Goal: Feedback & Contribution: Contribute content

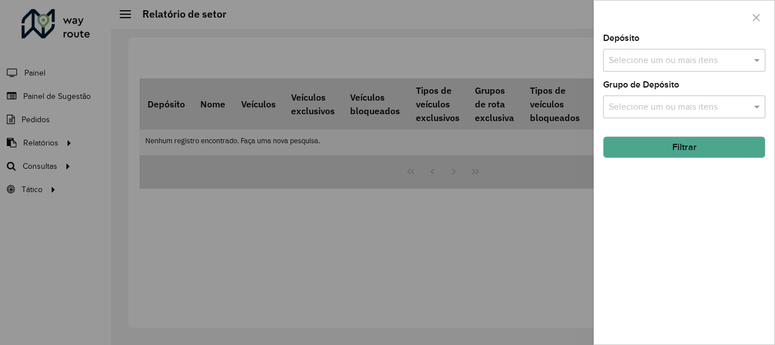
click at [27, 92] on div at bounding box center [387, 172] width 775 height 345
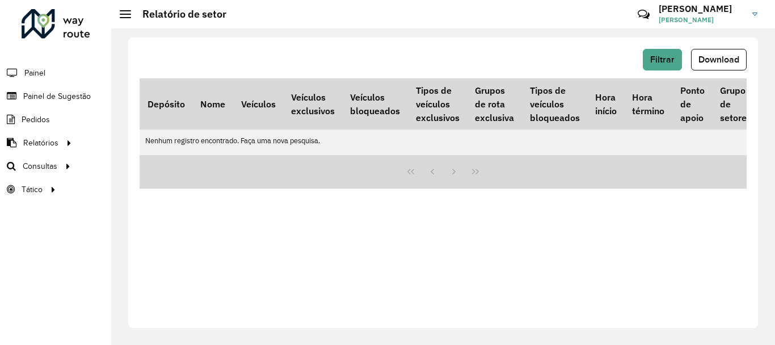
click at [27, 92] on span "Painel de Sugestão" at bounding box center [57, 96] width 68 height 12
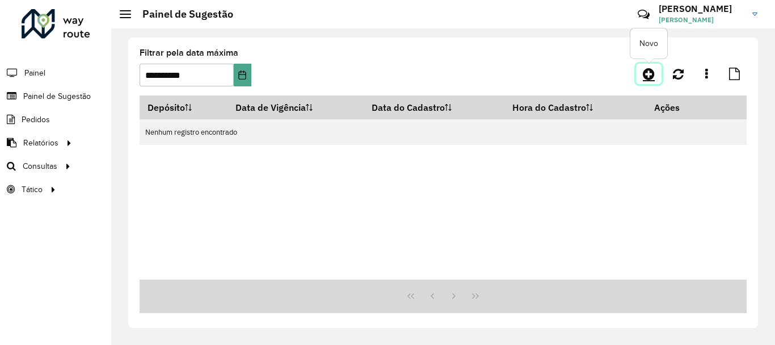
click at [651, 76] on icon at bounding box center [649, 74] width 12 height 14
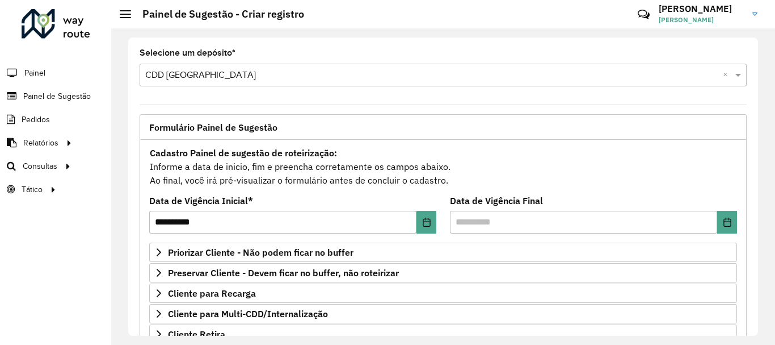
scroll to position [221, 0]
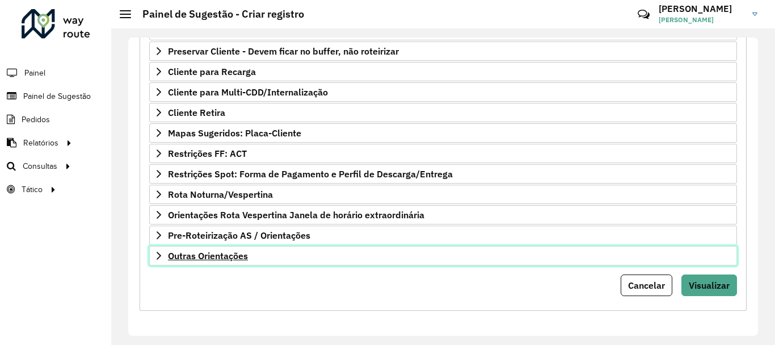
click at [207, 258] on span "Outras Orientações" at bounding box center [208, 255] width 80 height 9
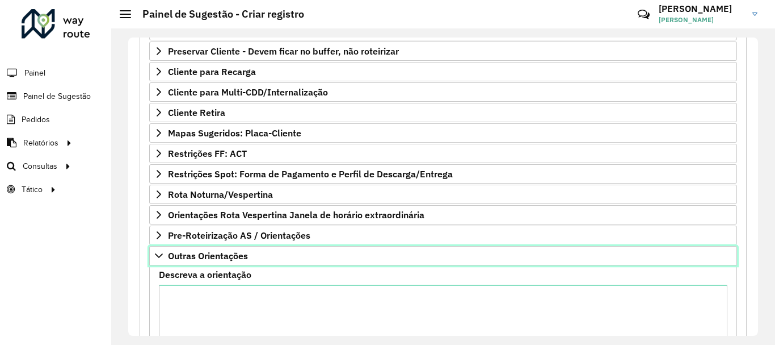
scroll to position [345, 0]
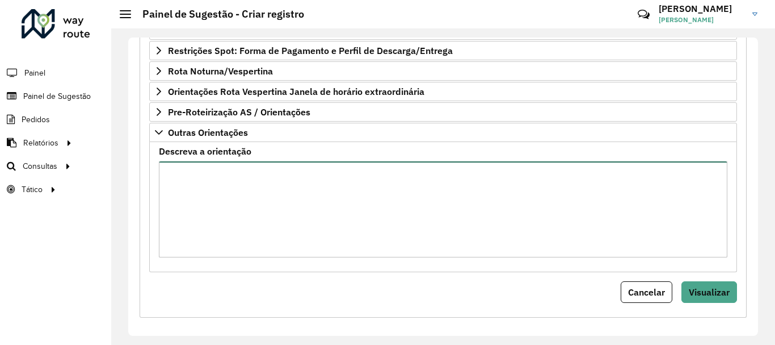
click at [219, 199] on textarea "Descreva a orientação" at bounding box center [443, 209] width 569 height 96
paste textarea "**********"
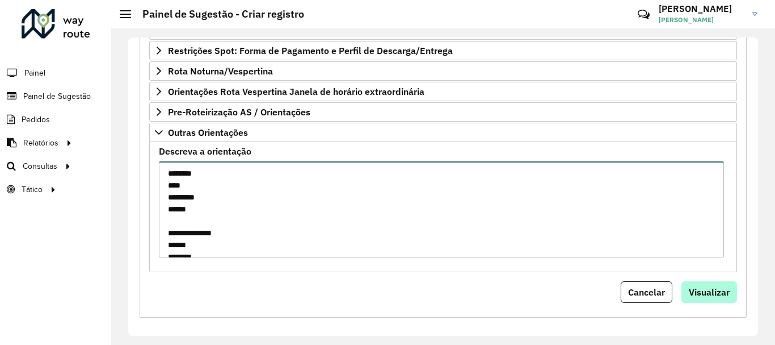
type textarea "**********"
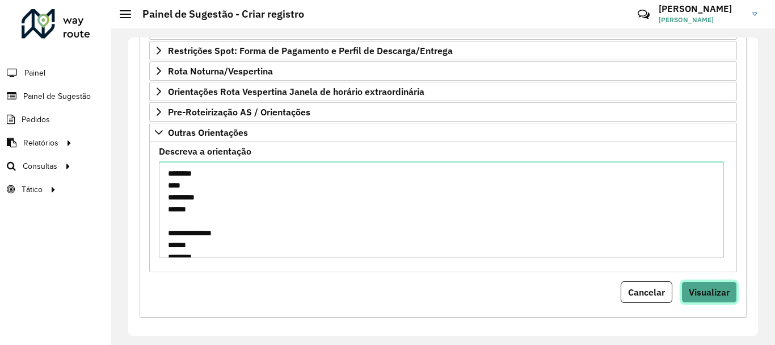
click at [703, 285] on button "Visualizar" at bounding box center [710, 292] width 56 height 22
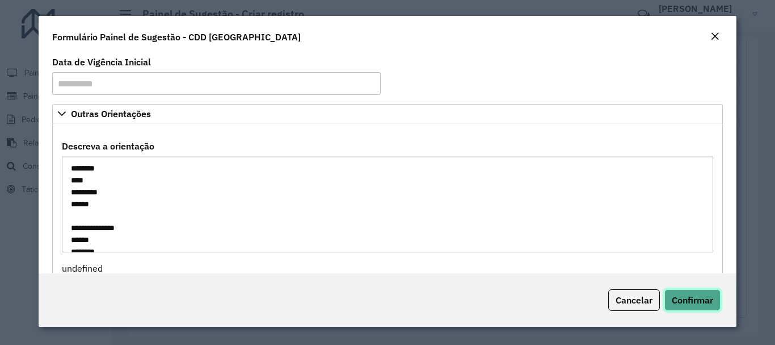
click at [694, 299] on span "Confirmar" at bounding box center [692, 299] width 41 height 11
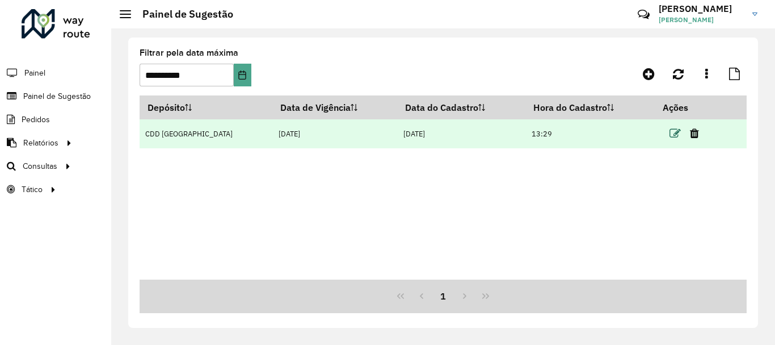
click at [670, 133] on icon at bounding box center [675, 133] width 11 height 11
